Goal: Ask a question

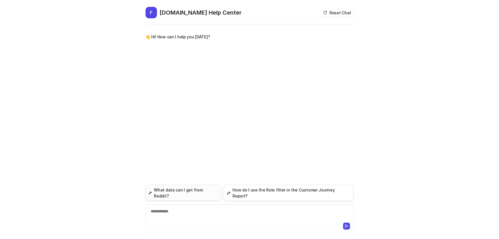
click at [160, 197] on button "What data can I get from Reddit?" at bounding box center [184, 193] width 76 height 16
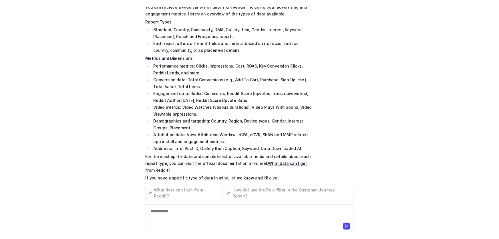
scroll to position [54, 0]
